Goal: Task Accomplishment & Management: Complete application form

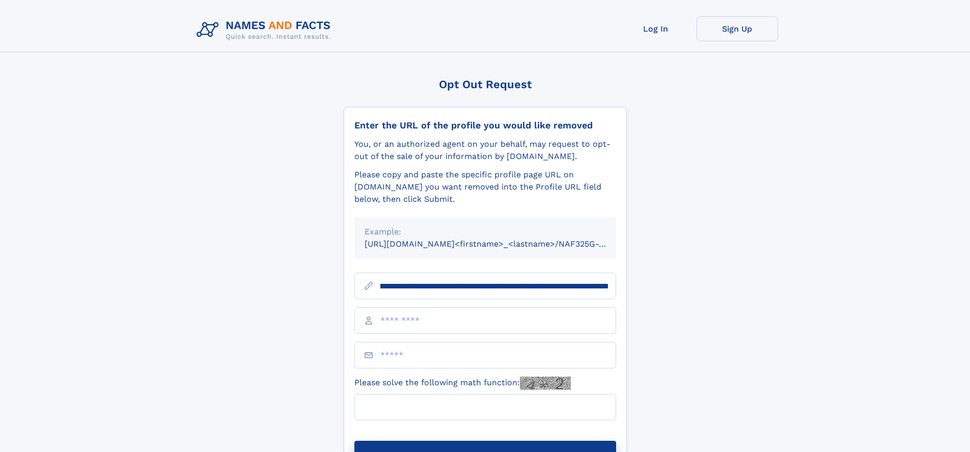
scroll to position [0, 112]
type input "**********"
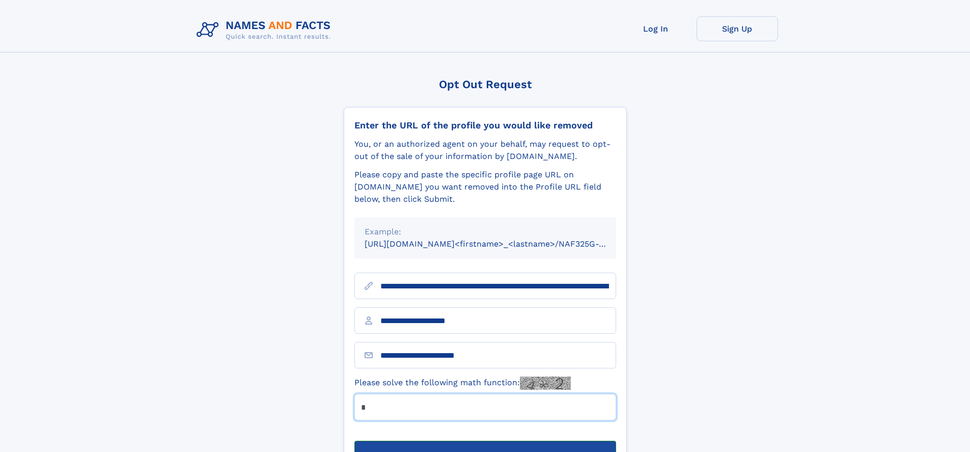
type input "*"
click at [485, 440] on button "Submit Opt Out Request" at bounding box center [485, 456] width 262 height 33
